Goal: Check status

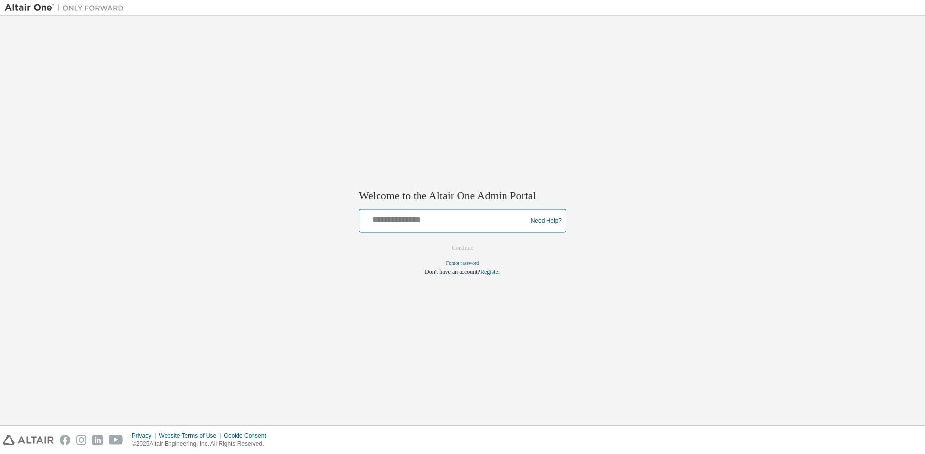
click at [381, 221] on input "text" at bounding box center [444, 219] width 162 height 14
type input "**********"
click at [441, 241] on button "Continue" at bounding box center [462, 248] width 42 height 15
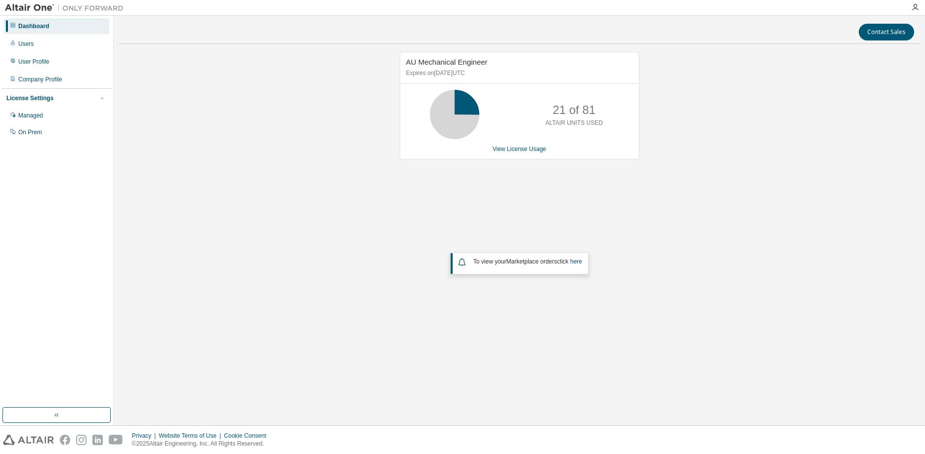
click at [625, 187] on div "AU Mechanical Engineer Expires on [DATE] UTC 21 of 81 ALTAIR UNITS USED View Li…" at bounding box center [519, 199] width 801 height 295
click at [533, 151] on link "View License Usage" at bounding box center [519, 149] width 54 height 7
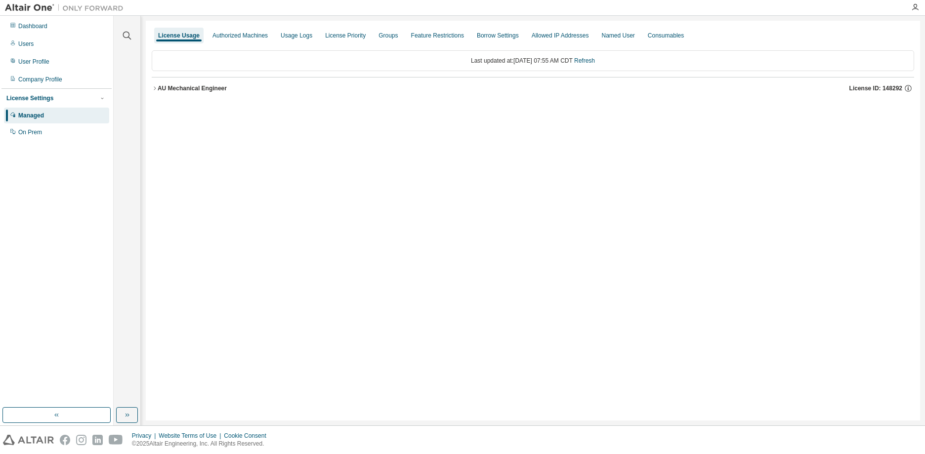
click at [196, 87] on div "AU Mechanical Engineer" at bounding box center [192, 88] width 69 height 8
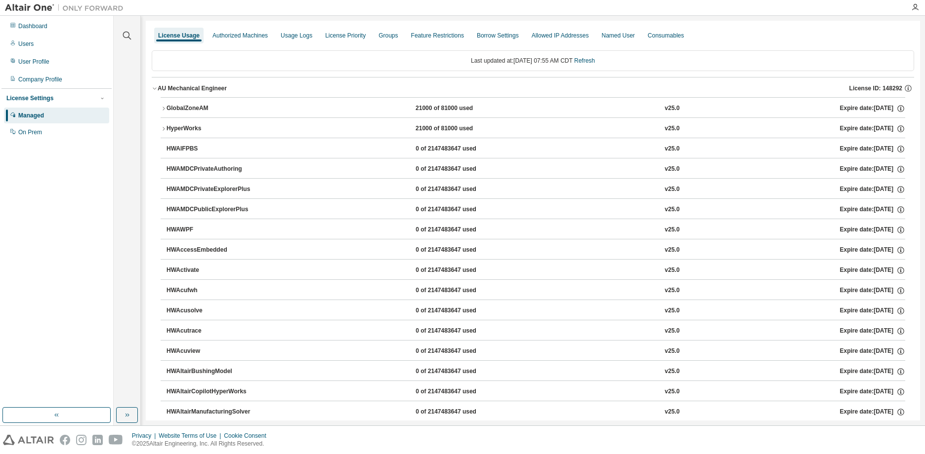
click at [198, 111] on div "GlobalZoneAM" at bounding box center [210, 108] width 89 height 9
